Goal: Obtain resource: Download file/media

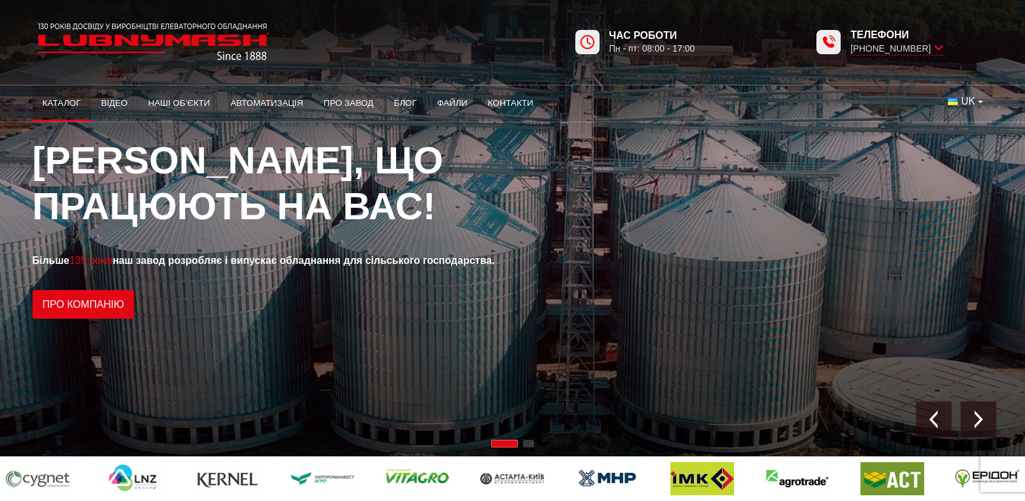
click at [66, 100] on link "Каталог" at bounding box center [62, 103] width 59 height 28
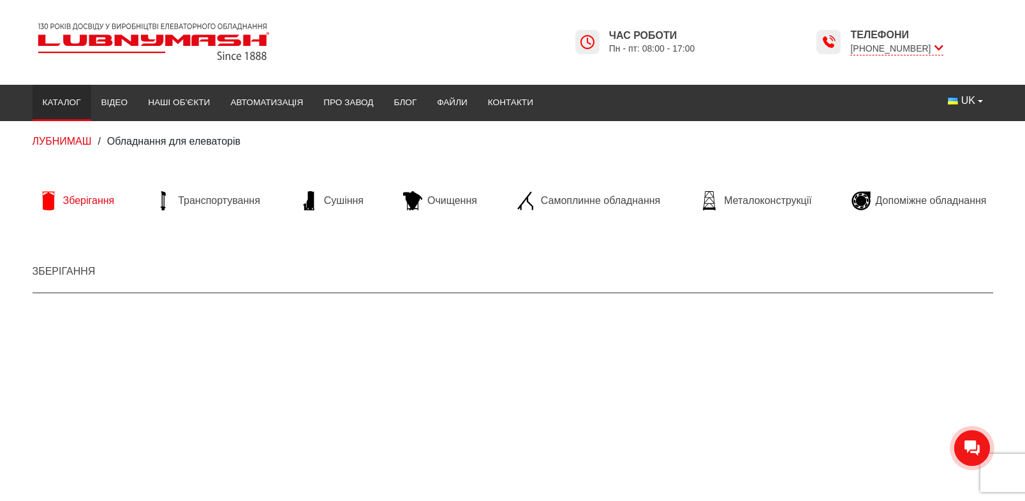
click at [78, 203] on span "Зберігання" at bounding box center [89, 201] width 52 height 14
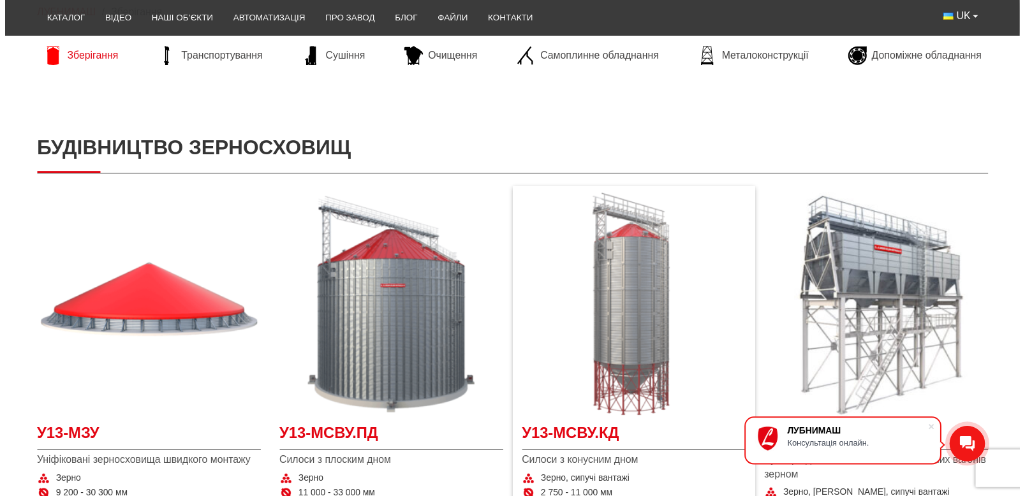
scroll to position [128, 0]
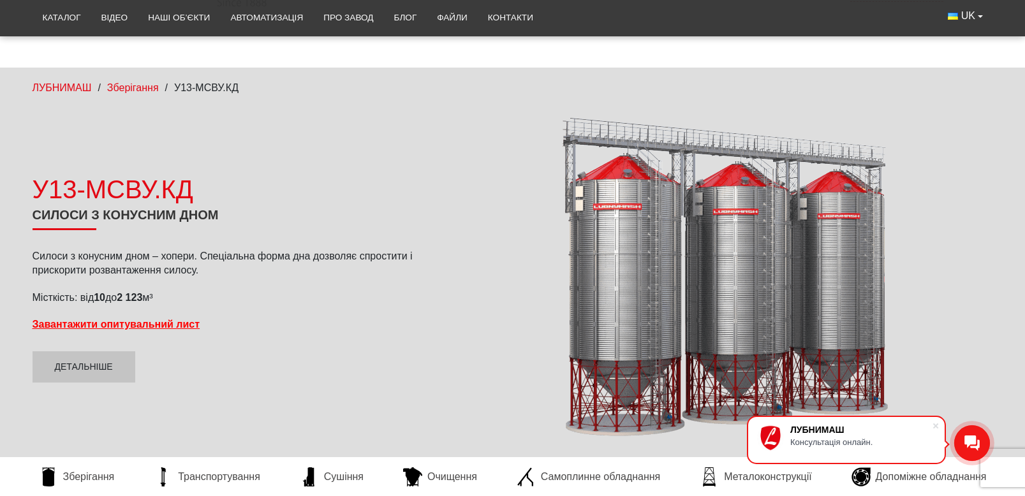
scroll to position [128, 0]
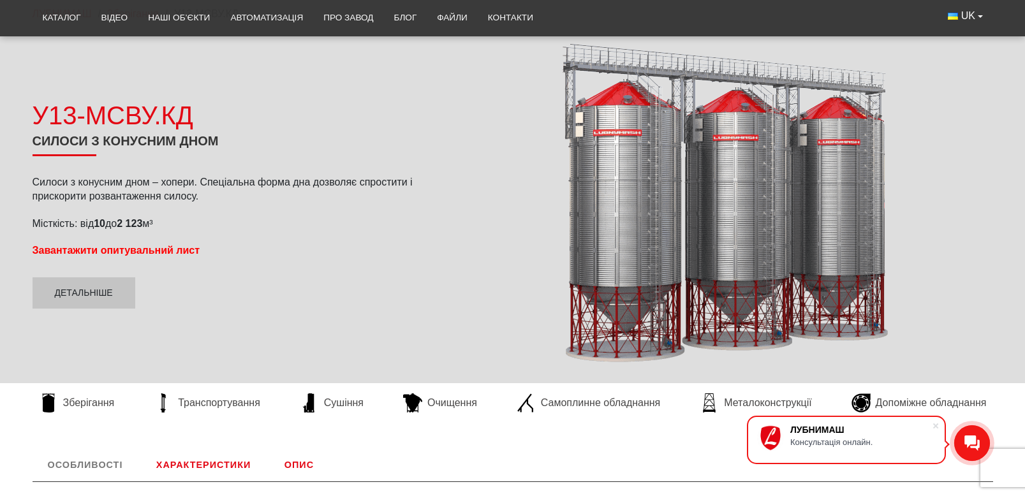
click at [147, 249] on strong "Завантажити опитувальний лист" at bounding box center [117, 250] width 168 height 11
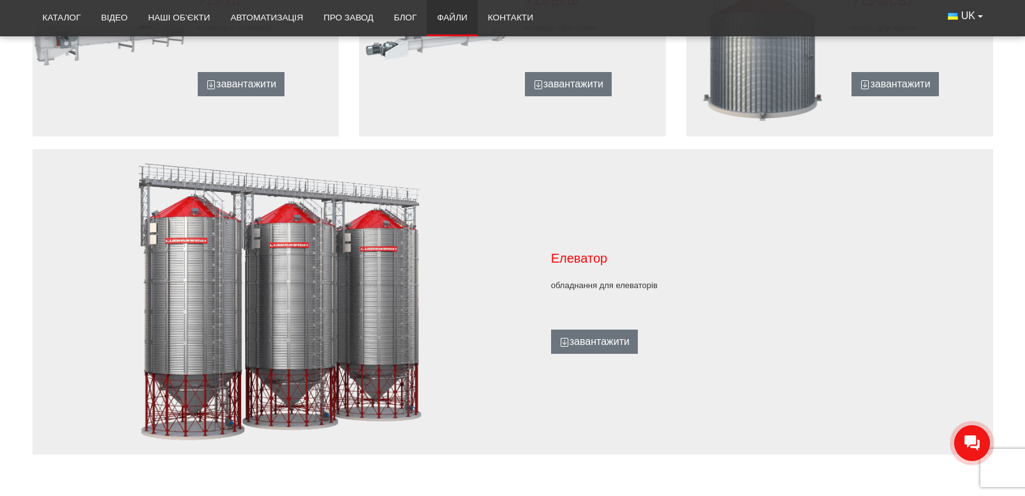
scroll to position [1021, 0]
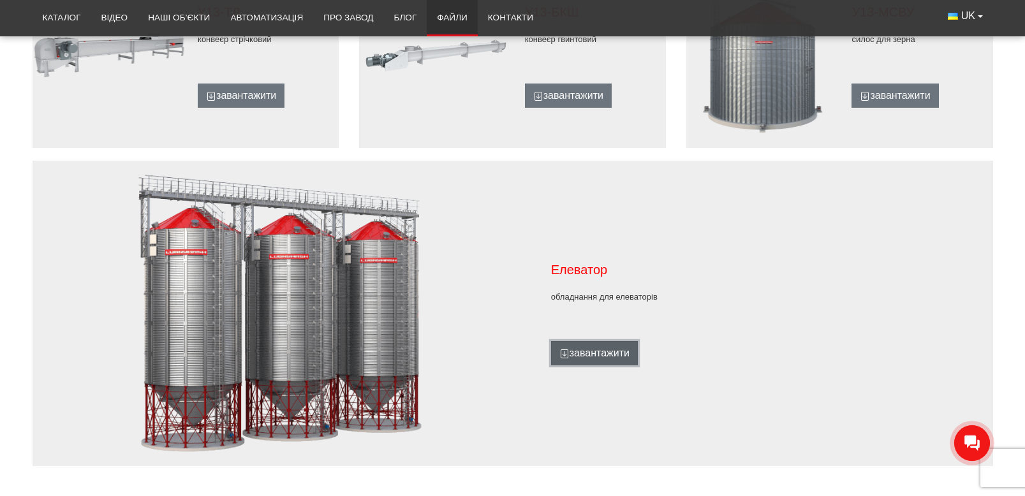
click at [599, 360] on link "завантажити" at bounding box center [594, 353] width 87 height 24
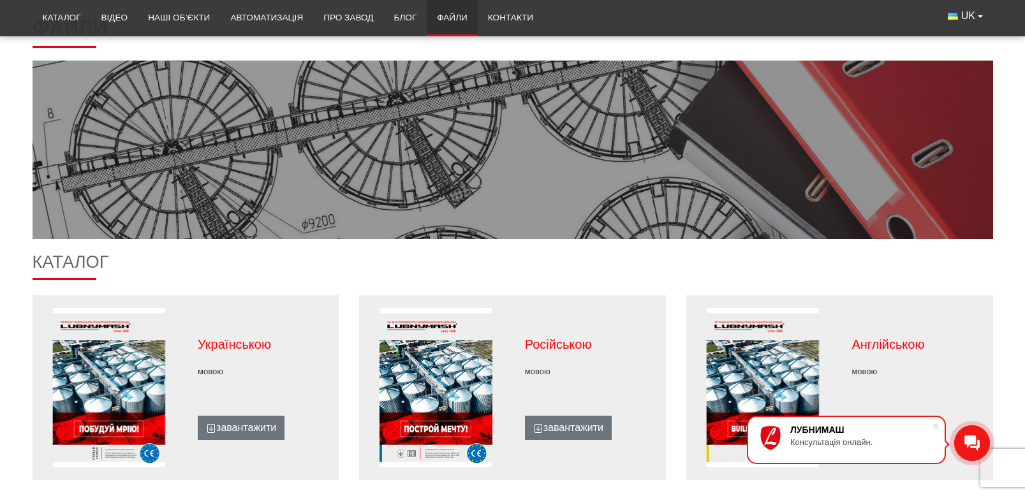
scroll to position [260, 0]
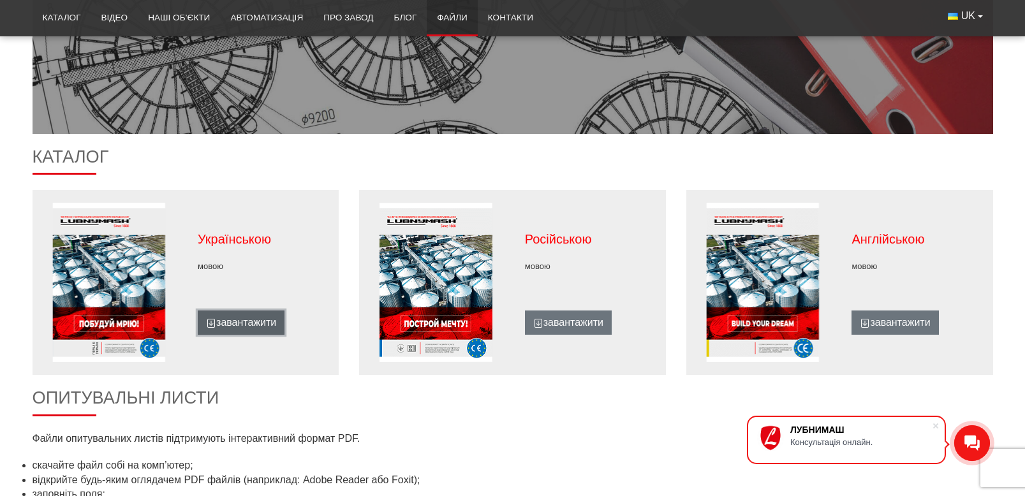
click at [244, 326] on link "завантажити" at bounding box center [241, 323] width 87 height 24
